Goal: Task Accomplishment & Management: Use online tool/utility

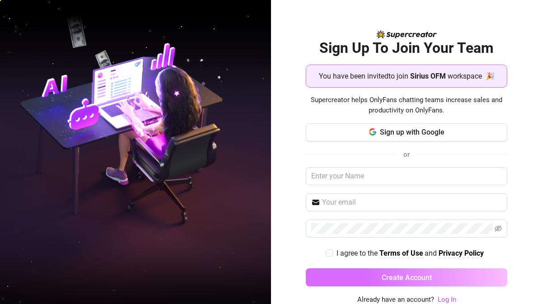
scroll to position [1, 0]
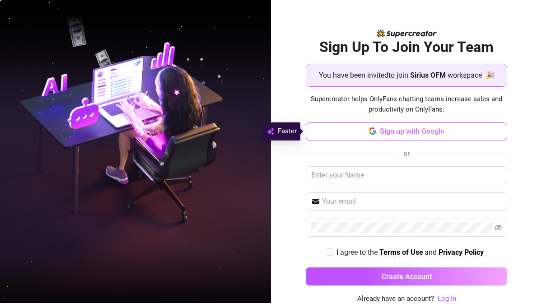
click at [428, 136] on button "Sign up with Google" at bounding box center [406, 131] width 201 height 18
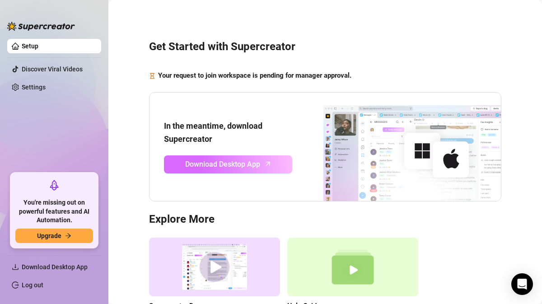
scroll to position [79, 0]
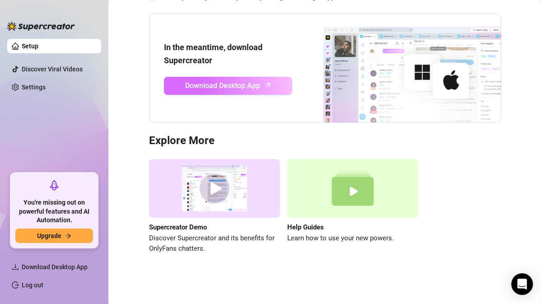
click at [209, 89] on span "Download Desktop App" at bounding box center [222, 85] width 75 height 11
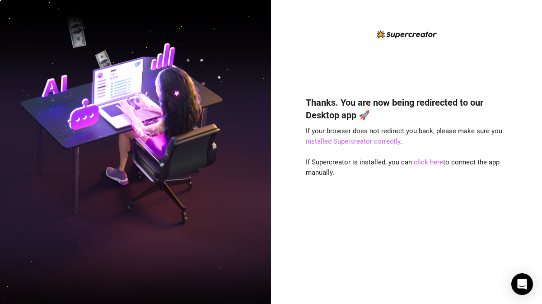
click at [351, 141] on link "installed Supercreator correctly" at bounding box center [353, 141] width 94 height 8
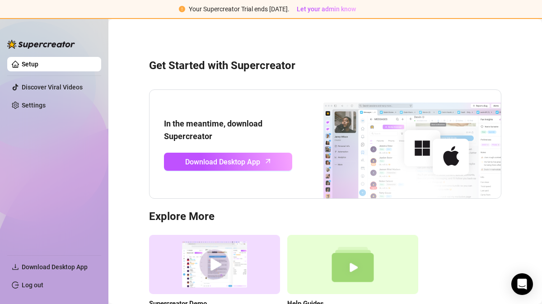
click at [38, 66] on link "Setup" at bounding box center [30, 64] width 17 height 7
click at [32, 103] on link "Settings" at bounding box center [34, 105] width 24 height 7
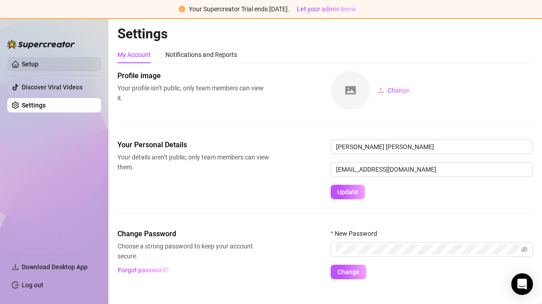
click at [38, 68] on link "Setup" at bounding box center [30, 64] width 17 height 7
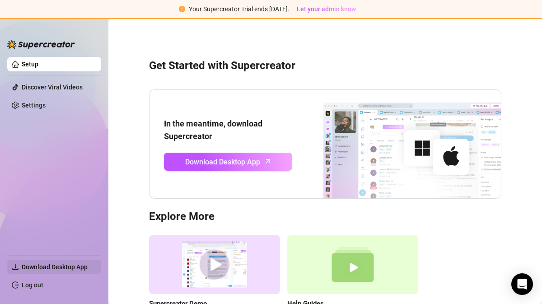
click at [57, 266] on span "Download Desktop App" at bounding box center [55, 266] width 66 height 7
